Goal: Transaction & Acquisition: Purchase product/service

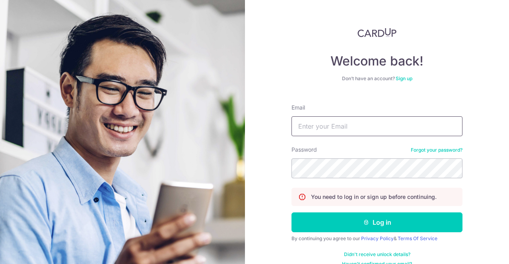
click at [343, 126] on input "Email" at bounding box center [376, 126] width 171 height 20
type input "victortak83@yahoo.co.uk"
click at [291, 213] on button "Log in" at bounding box center [376, 223] width 171 height 20
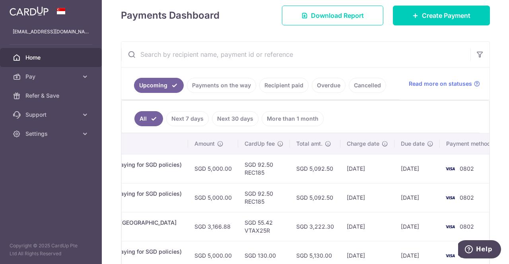
scroll to position [112, 0]
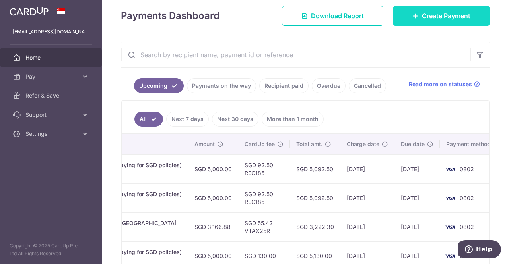
click at [422, 20] on span "Create Payment" at bounding box center [446, 16] width 48 height 10
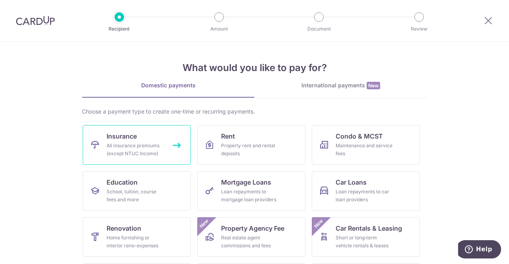
click at [163, 141] on link "Insurance All insurance premiums (except NTUC Income)" at bounding box center [137, 145] width 108 height 40
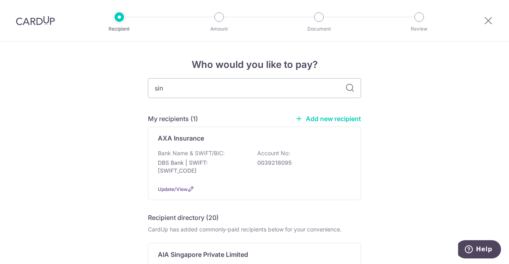
type input "sing"
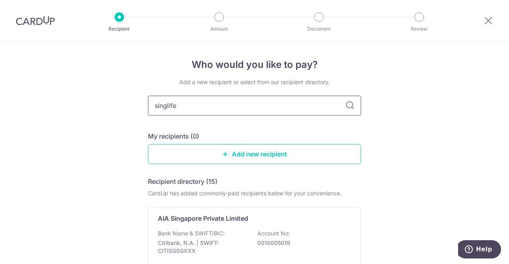
type input "singlife"
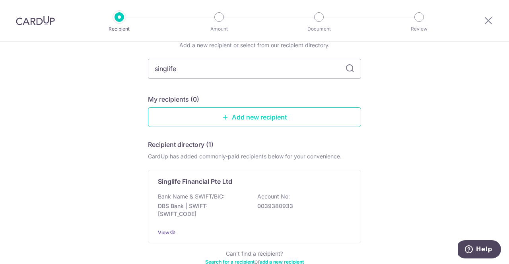
scroll to position [80, 0]
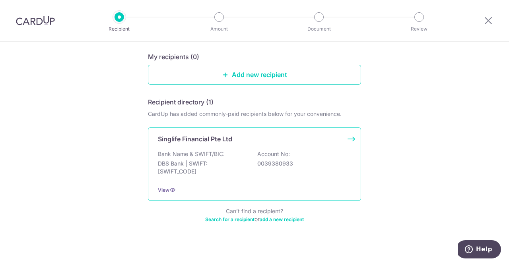
click at [246, 154] on div "Bank Name & SWIFT/BIC: DBS Bank | SWIFT: [SWIFT_CODE] Account No: 0039380933" at bounding box center [254, 164] width 193 height 29
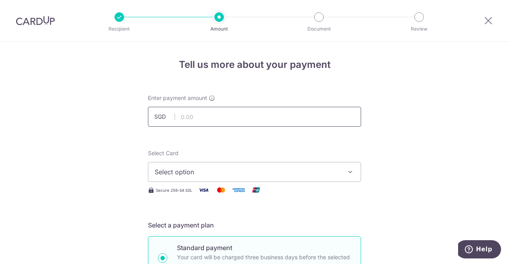
click at [211, 117] on input "text" at bounding box center [254, 117] width 213 height 20
paste input "567.24"
type input "567.24"
click at [213, 176] on span "Select option" at bounding box center [247, 172] width 185 height 10
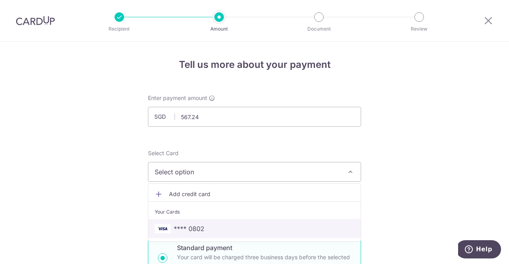
drag, startPoint x: 207, startPoint y: 227, endPoint x: 206, endPoint y: 212, distance: 15.1
click at [207, 227] on span "**** 0802" at bounding box center [255, 229] width 200 height 10
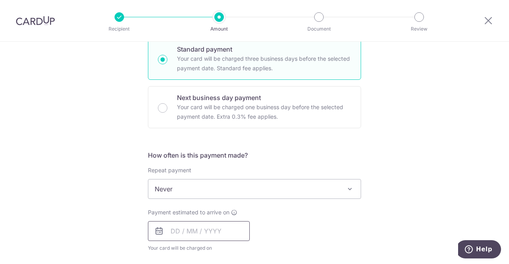
scroll to position [239, 0]
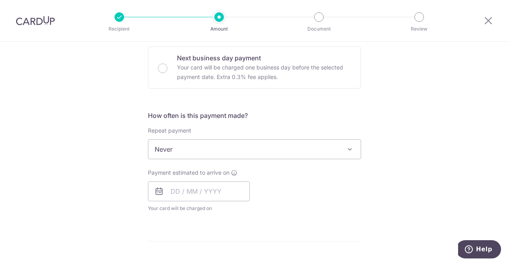
click at [211, 149] on span "Never" at bounding box center [254, 149] width 212 height 19
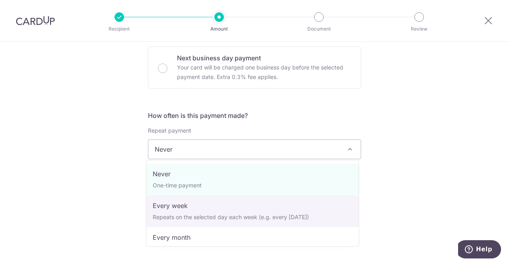
select select "2"
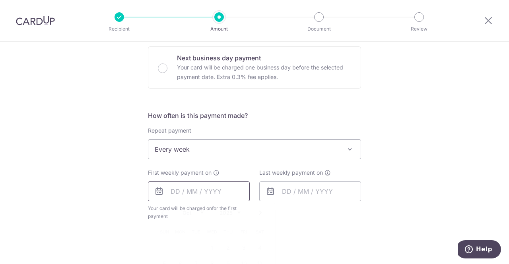
click at [206, 190] on input "text" at bounding box center [199, 192] width 102 height 20
click at [259, 214] on link "Next" at bounding box center [261, 213] width 10 height 10
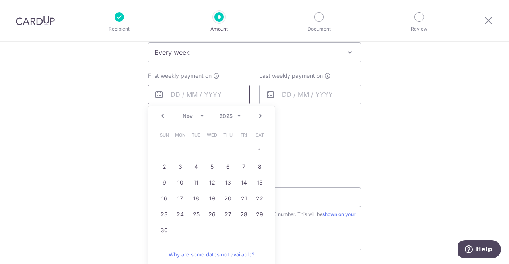
scroll to position [358, 0]
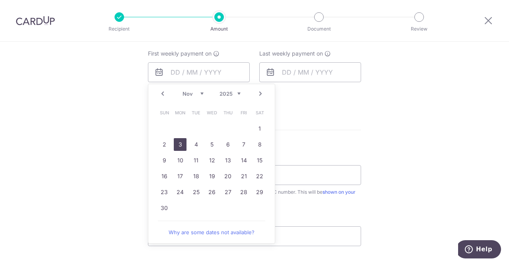
click at [174, 144] on link "3" at bounding box center [180, 144] width 13 height 13
type input "[DATE]"
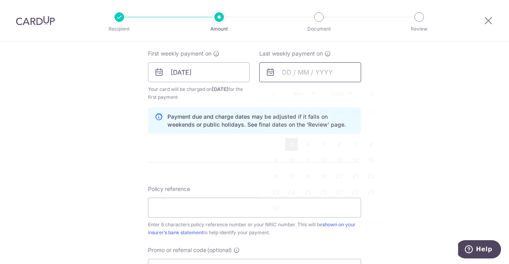
click at [291, 75] on input "text" at bounding box center [310, 72] width 102 height 20
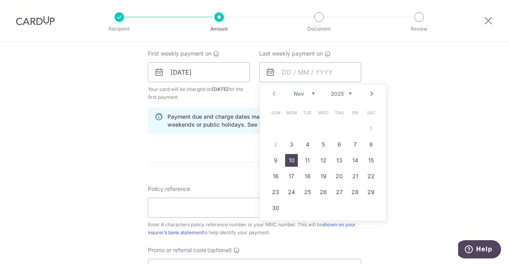
click at [291, 160] on link "10" at bounding box center [291, 160] width 13 height 13
type input "[DATE]"
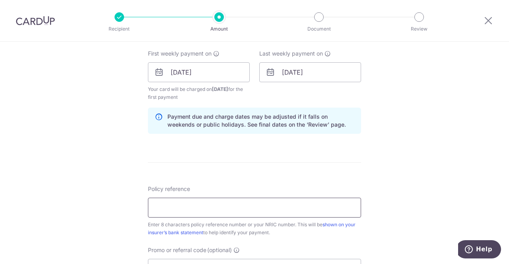
click at [210, 204] on input "Policy reference" at bounding box center [254, 208] width 213 height 20
paste input "POLICY 30"
drag, startPoint x: 210, startPoint y: 206, endPoint x: 130, endPoint y: 213, distance: 79.9
click at [130, 213] on div "Tell us more about your payment Enter payment amount SGD 567.24 567.24 Select C…" at bounding box center [254, 64] width 509 height 760
paste input "303785"
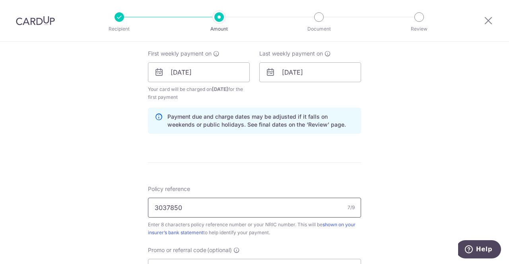
type input "3037850"
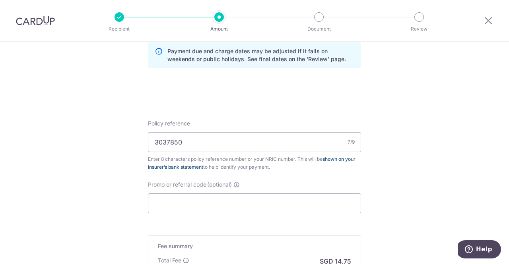
scroll to position [437, 0]
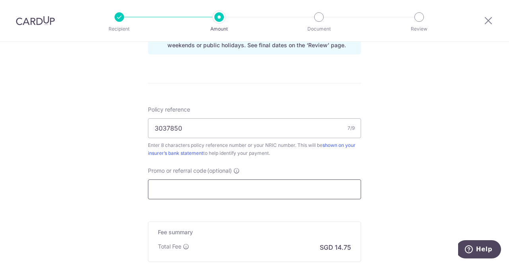
click at [220, 191] on input "Promo or referral code (optional)" at bounding box center [254, 190] width 213 height 20
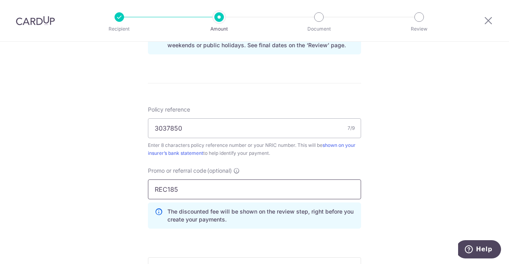
type input "REC185"
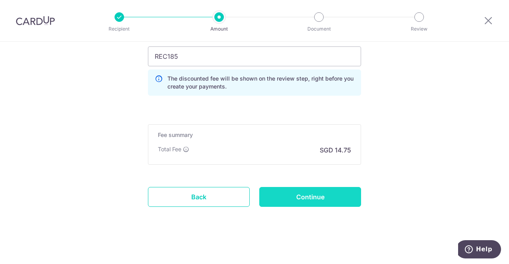
click at [305, 192] on input "Continue" at bounding box center [310, 197] width 102 height 20
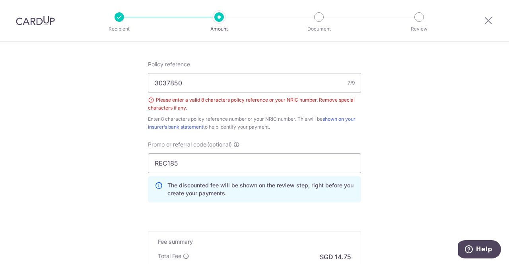
scroll to position [416, 0]
